Goal: Entertainment & Leisure: Consume media (video, audio)

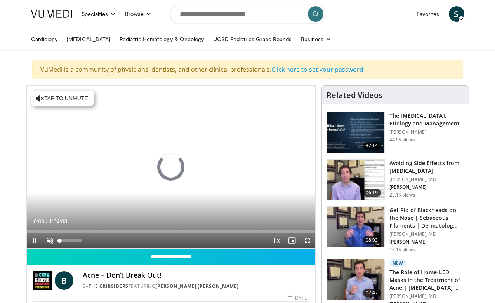
click at [49, 238] on span "Video Player" at bounding box center [50, 240] width 16 height 16
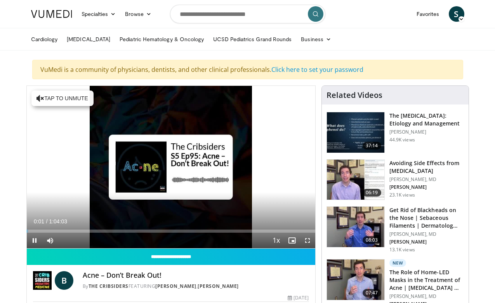
click at [309, 240] on video-js "**********" at bounding box center [171, 167] width 288 height 163
click at [309, 241] on span "Video Player" at bounding box center [308, 240] width 16 height 16
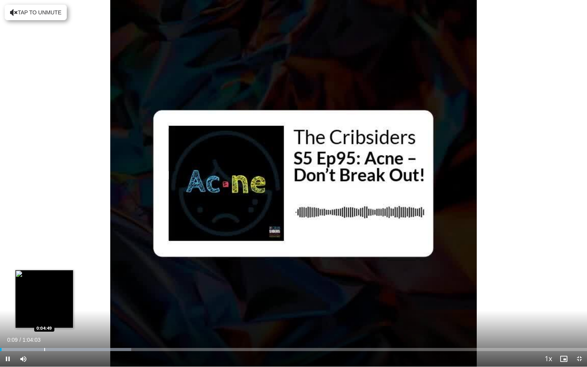
click at [44, 302] on div "Progress Bar" at bounding box center [44, 349] width 1 height 3
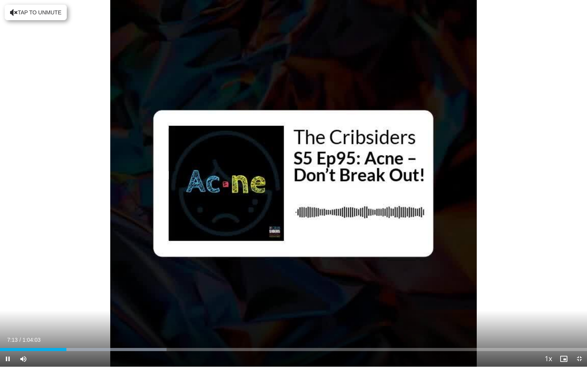
click at [494, 302] on span "Video Player" at bounding box center [579, 359] width 16 height 16
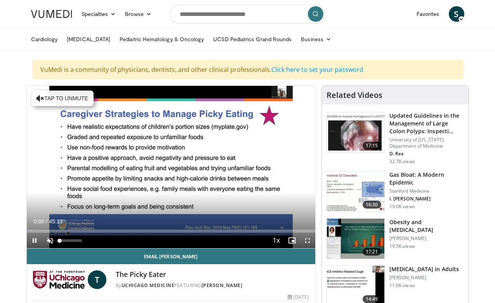
click at [50, 239] on span "Video Player" at bounding box center [50, 240] width 16 height 16
click at [308, 239] on span "Video Player" at bounding box center [308, 240] width 16 height 16
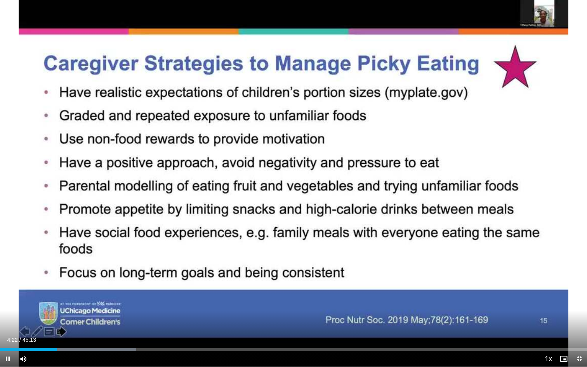
click at [494, 302] on span "Video Player" at bounding box center [579, 359] width 16 height 16
